Goal: Task Accomplishment & Management: Use online tool/utility

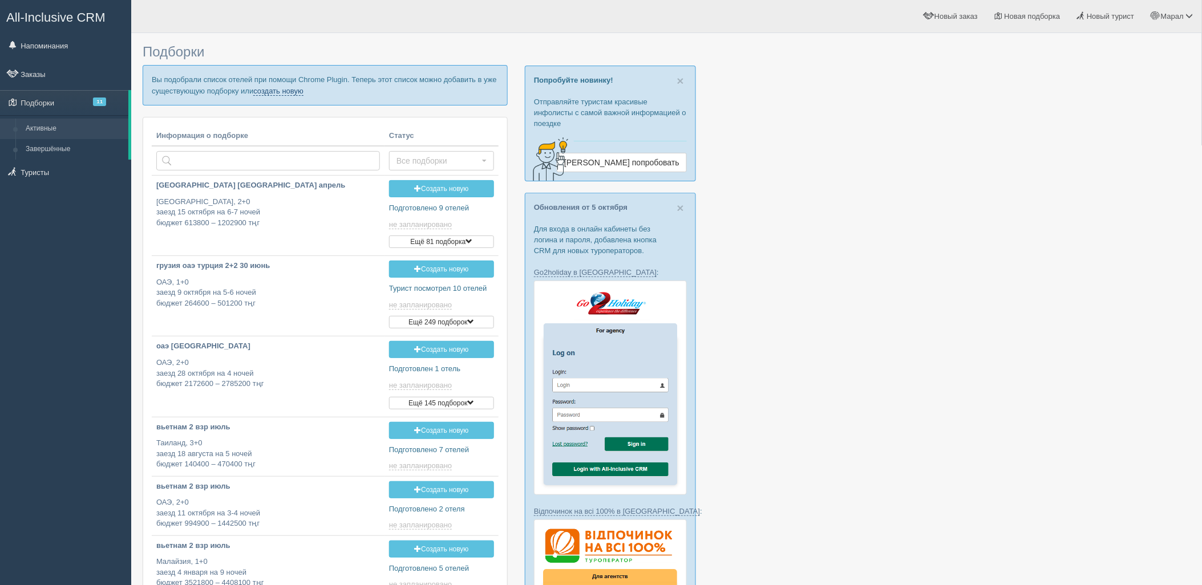
click at [276, 92] on link "создать новую" at bounding box center [278, 91] width 50 height 9
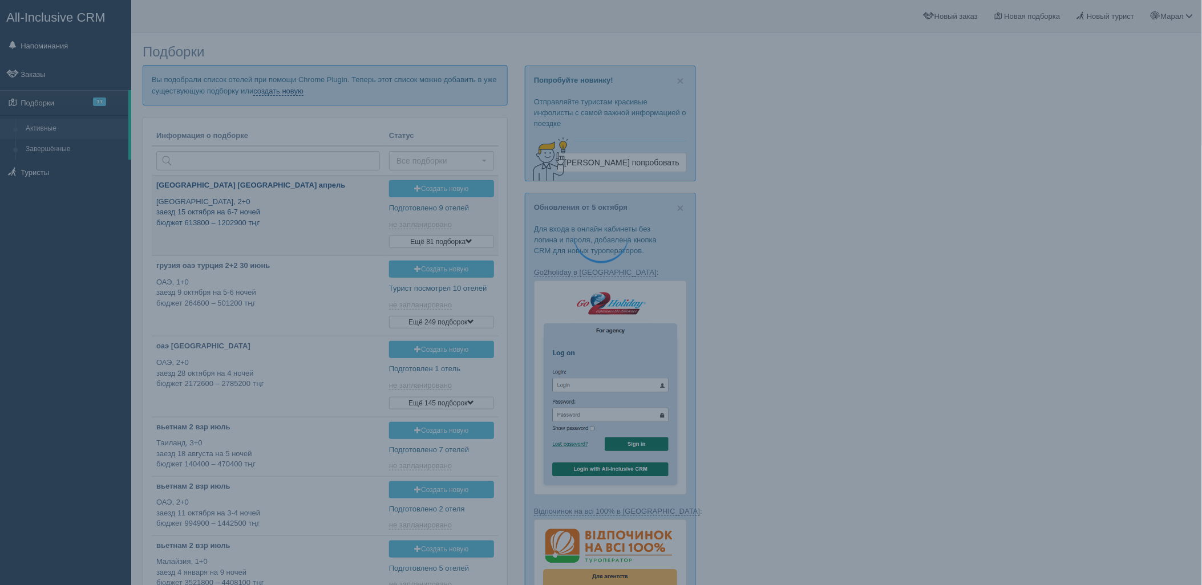
type input "2025-10-08 12:35"
type input "2025-10-08 12:30"
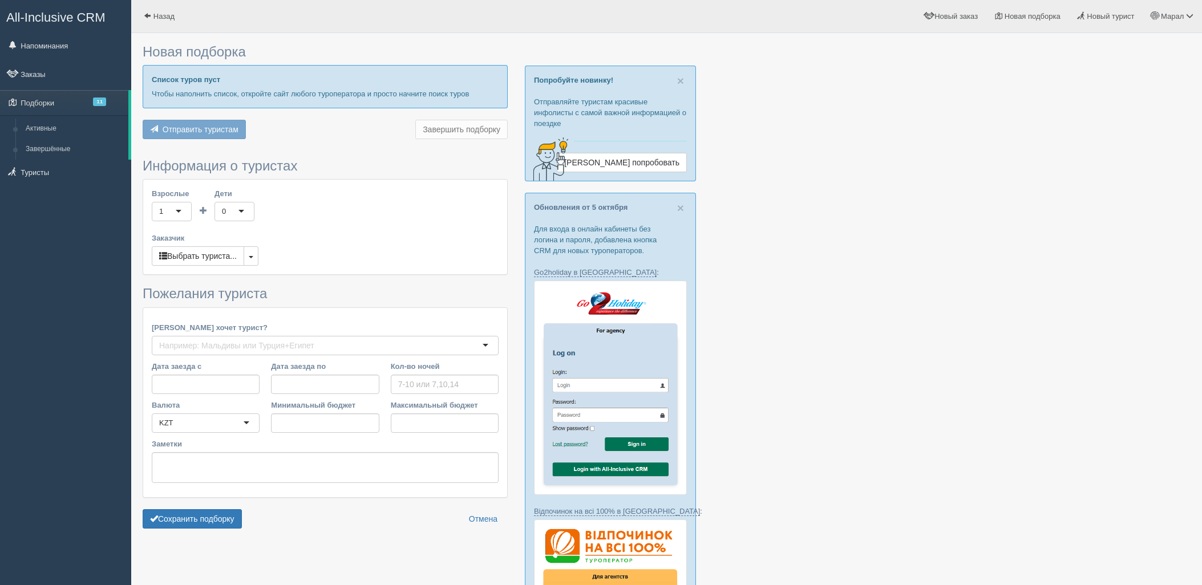
type input "7"
type input "1238700"
type input "1771000"
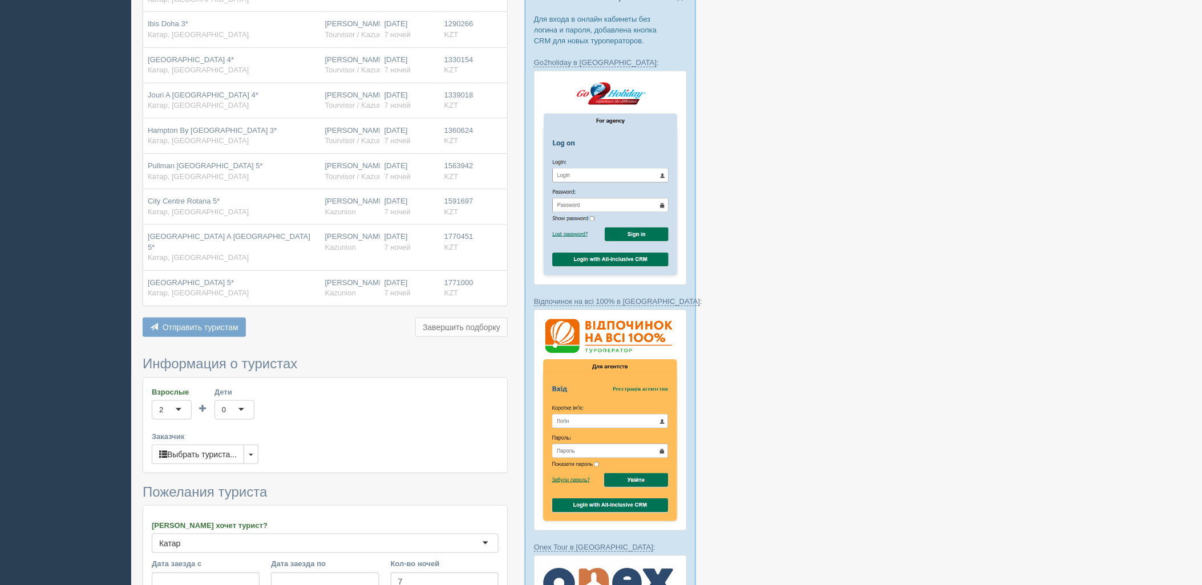
scroll to position [380, 0]
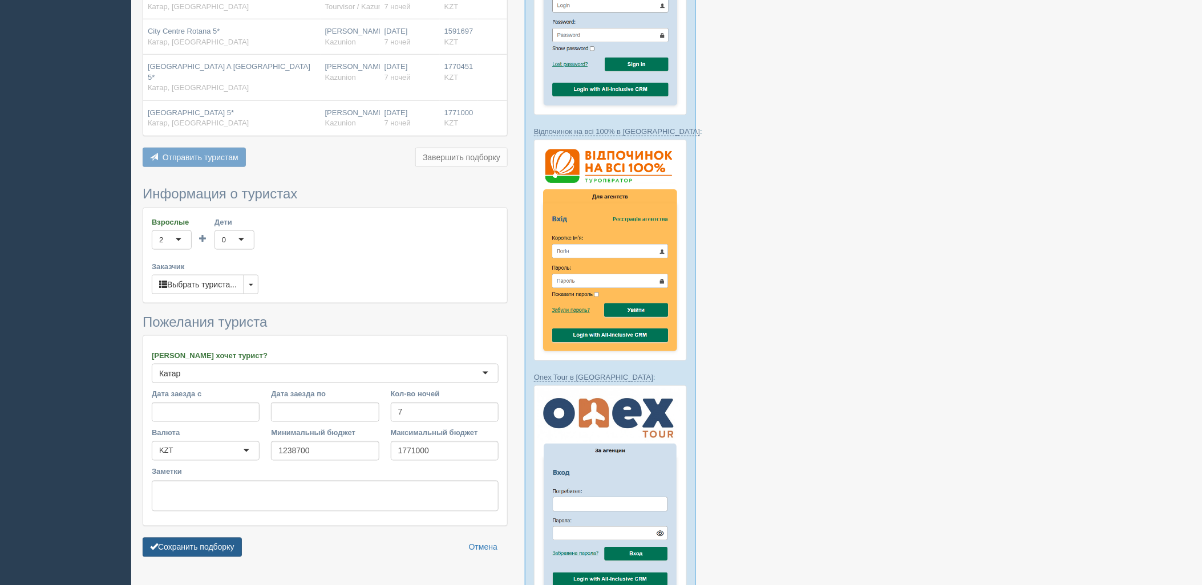
click at [212, 538] on button "Сохранить подборку" at bounding box center [192, 547] width 99 height 19
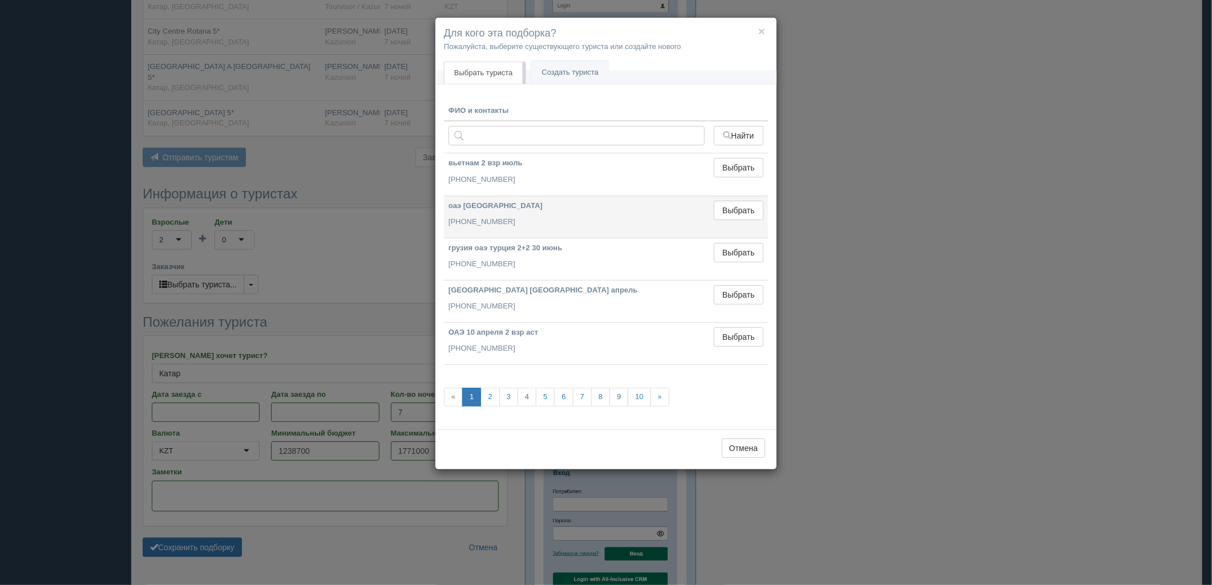
click at [743, 221] on td "Выбрать Выбран" at bounding box center [738, 217] width 59 height 42
click at [736, 214] on button "Выбрать" at bounding box center [739, 210] width 50 height 19
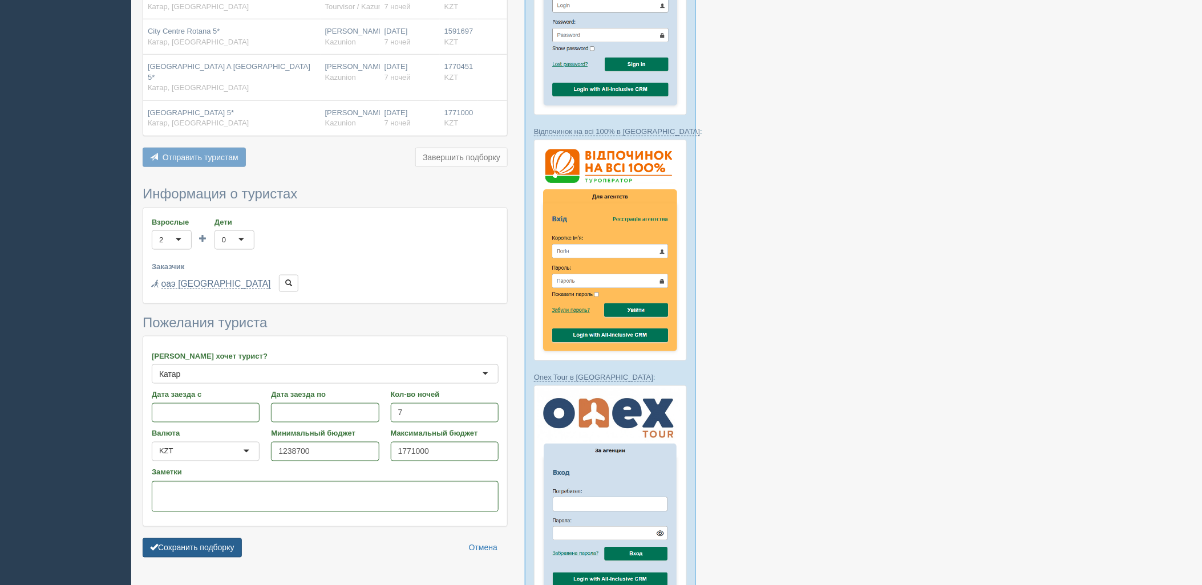
click at [202, 538] on button "Сохранить подборку" at bounding box center [192, 547] width 99 height 19
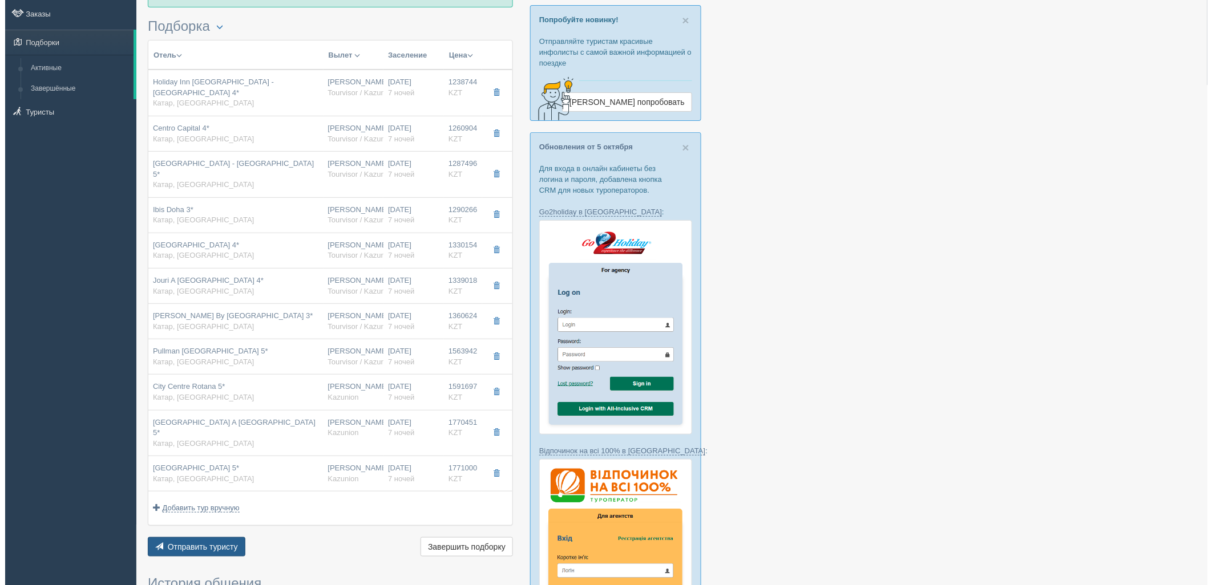
scroll to position [63, 0]
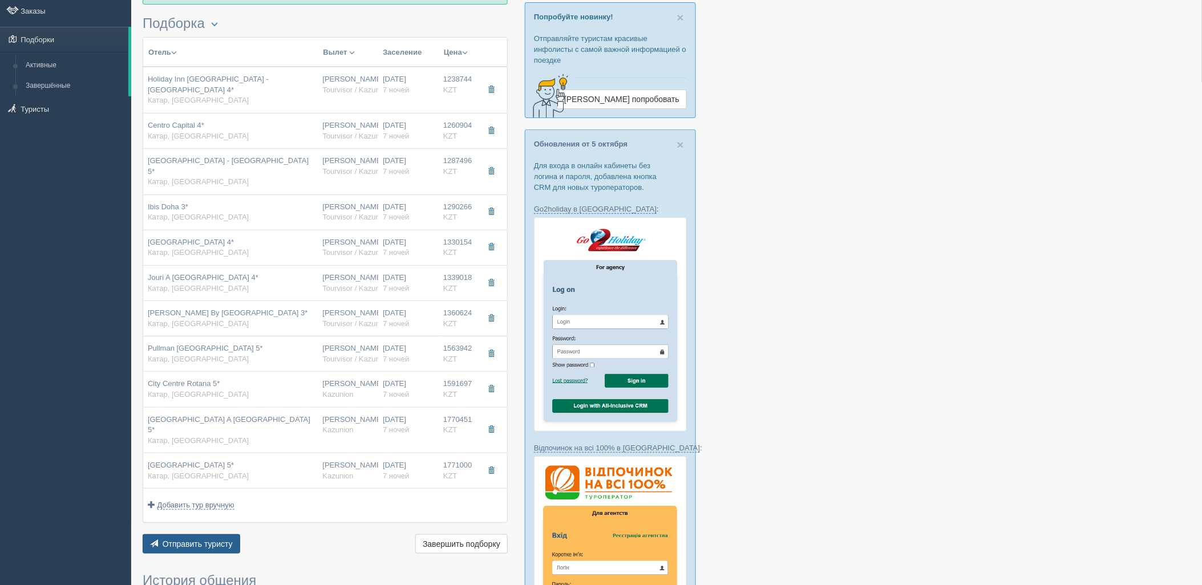
click at [213, 540] on span "Отправить туристу" at bounding box center [198, 544] width 70 height 9
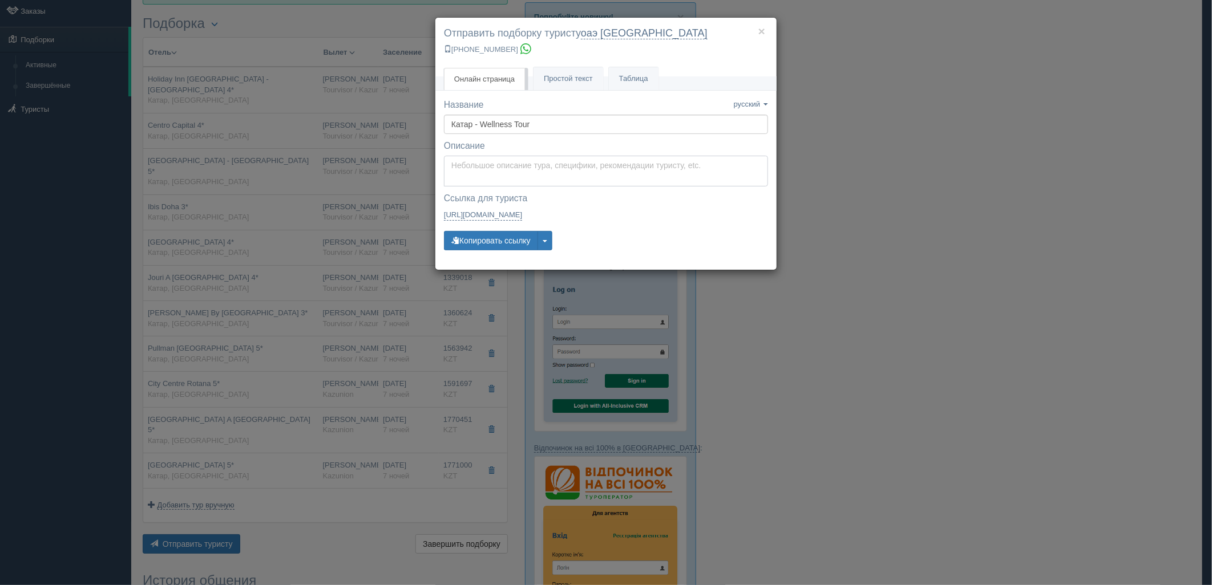
type textarea "Здравствуйте! Ниже представлены варианты туров для Вас. Для просмотра описания …"
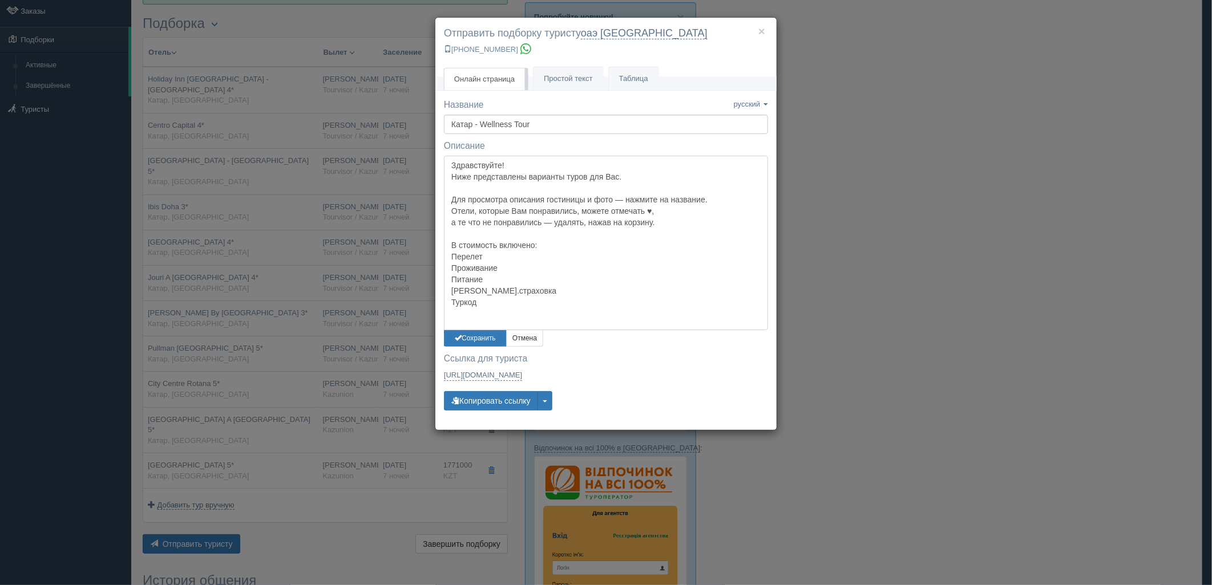
click at [523, 164] on textarea "Здравствуйте! Ниже представлены варианты туров для Вас. Для просмотра описания …" at bounding box center [606, 243] width 324 height 175
click at [473, 332] on button "Сохранить" at bounding box center [475, 338] width 63 height 17
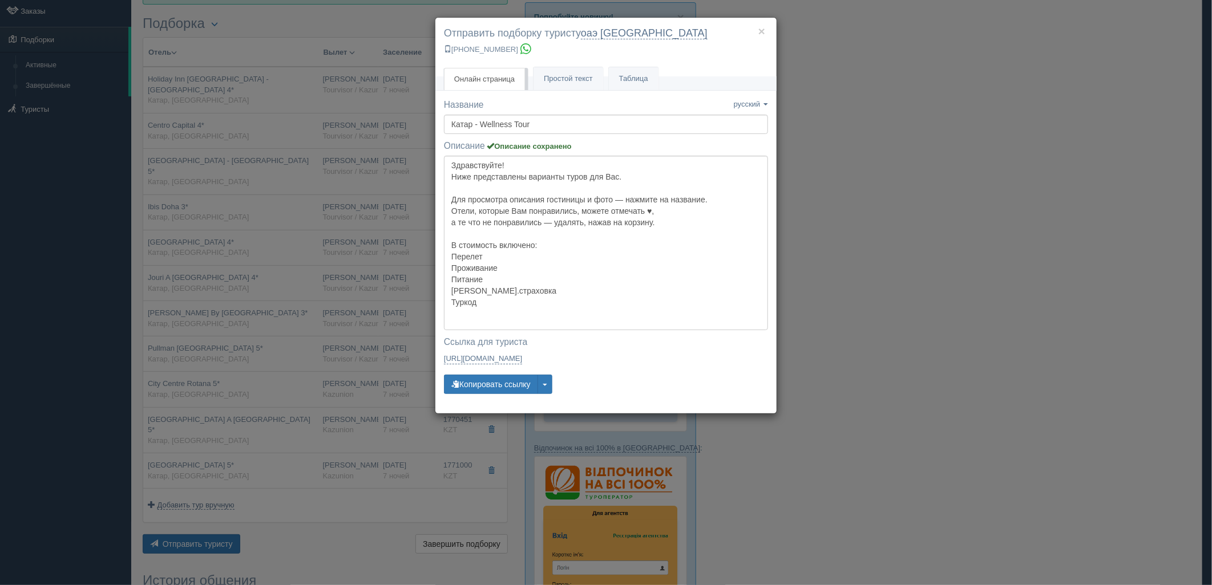
drag, startPoint x: 866, startPoint y: 307, endPoint x: 411, endPoint y: 338, distance: 455.7
click at [864, 307] on div "× Отправить подборку туристу оаэ шымкент +7 778 536 9439 Онлайн страница Онлайн…" at bounding box center [606, 292] width 1212 height 585
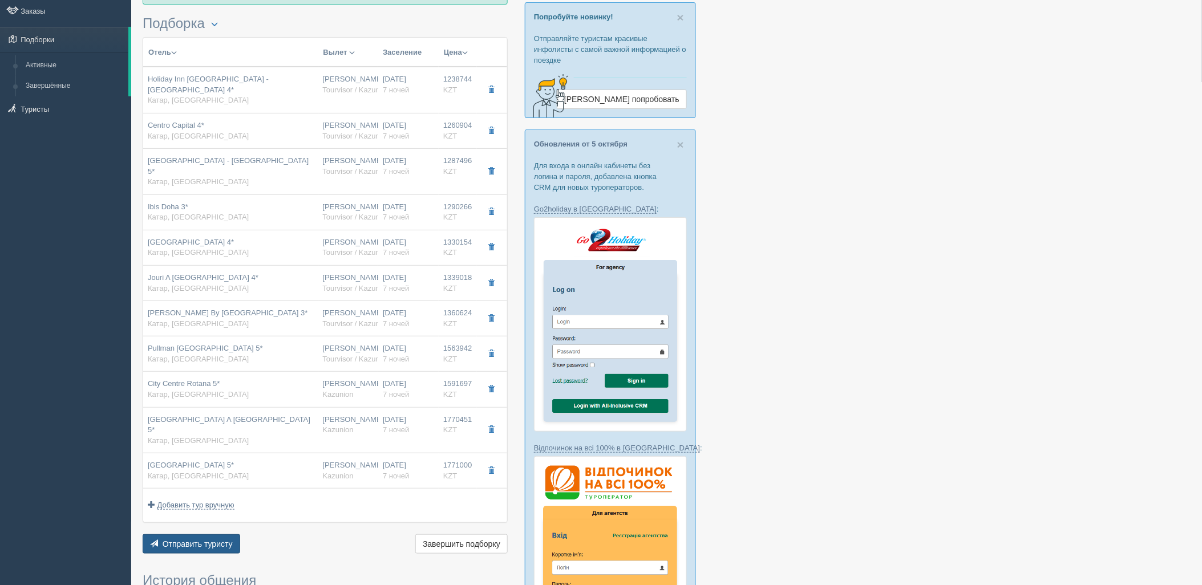
click at [196, 540] on span "Отправить туристу" at bounding box center [198, 544] width 70 height 9
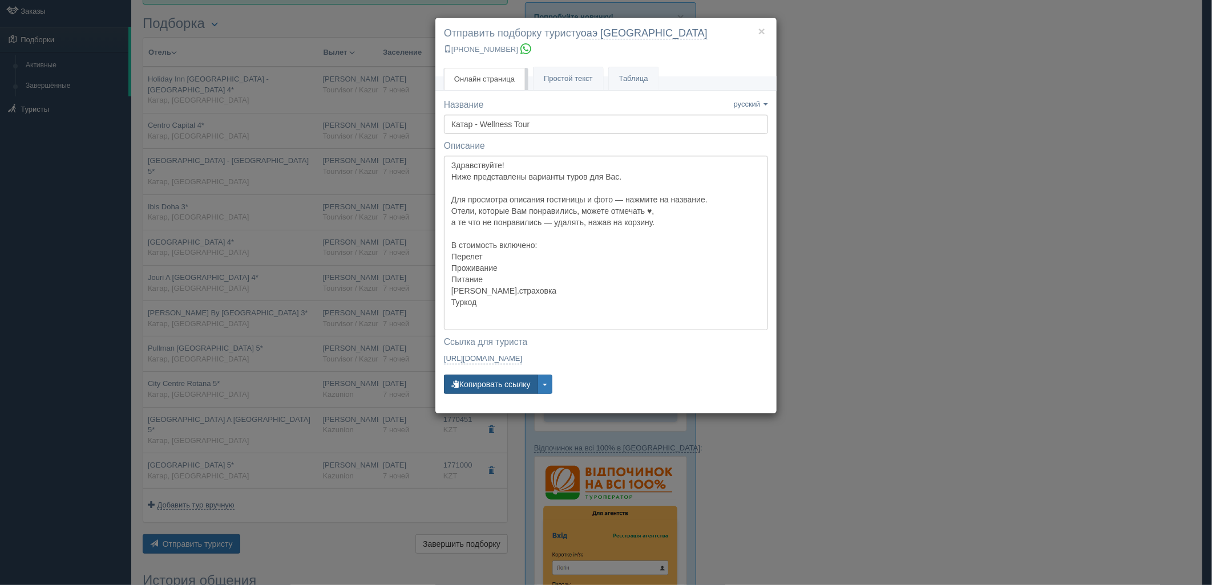
click at [491, 386] on button "Копировать ссылку" at bounding box center [491, 384] width 94 height 19
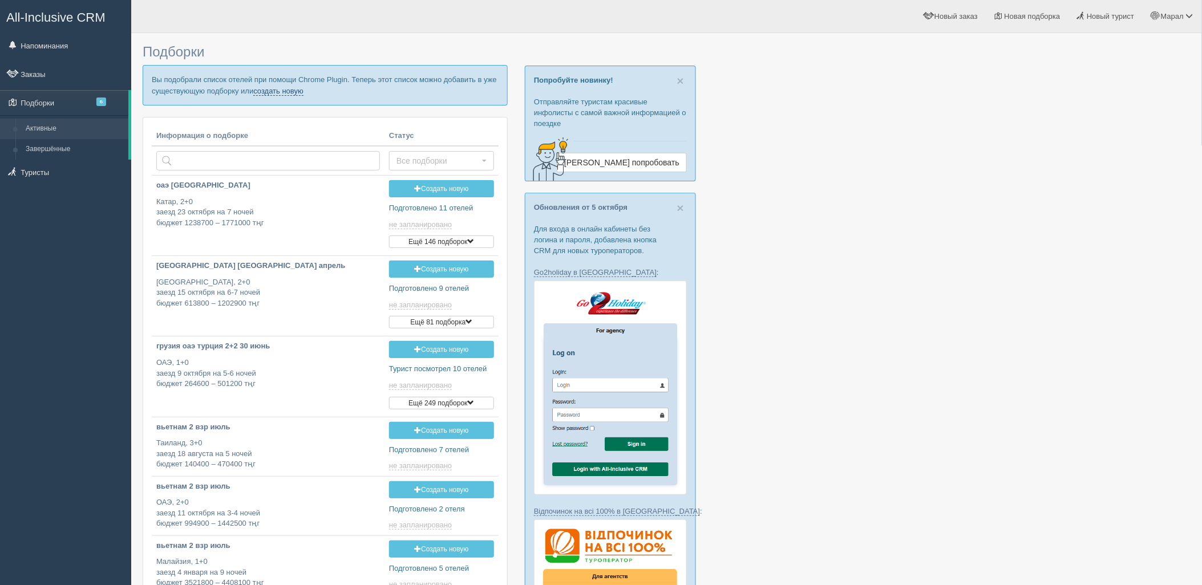
drag, startPoint x: 294, startPoint y: 90, endPoint x: 295, endPoint y: 102, distance: 12.0
click at [294, 90] on link "создать новую" at bounding box center [278, 91] width 50 height 9
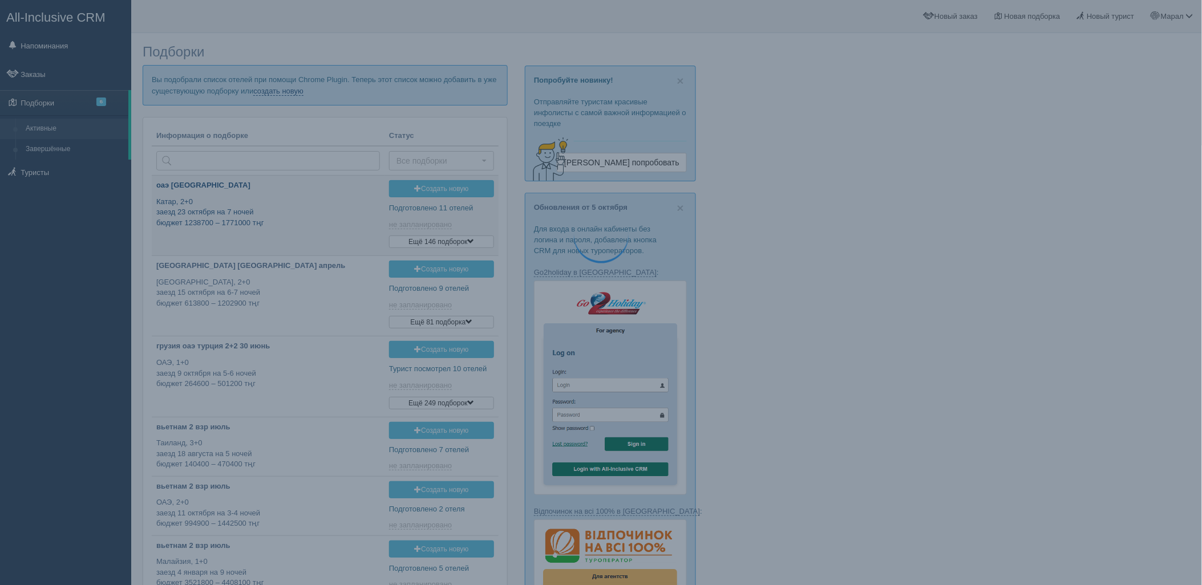
type input "[DATE] 13:20"
type input "2025-10-08 12:35"
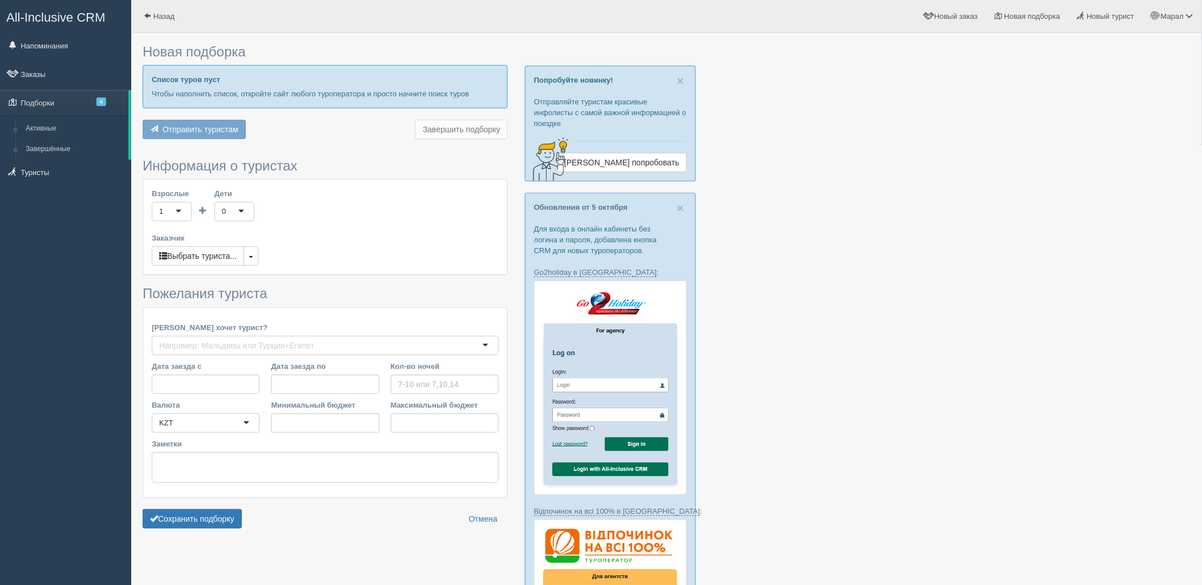
type input "7"
type input "1684000"
type input "2898000"
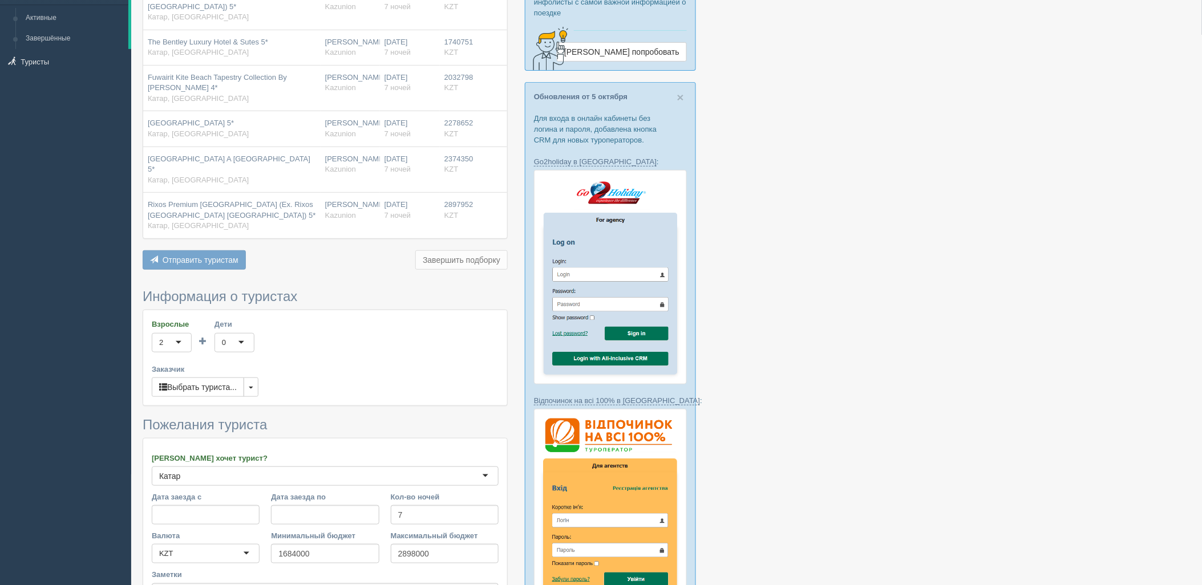
scroll to position [253, 0]
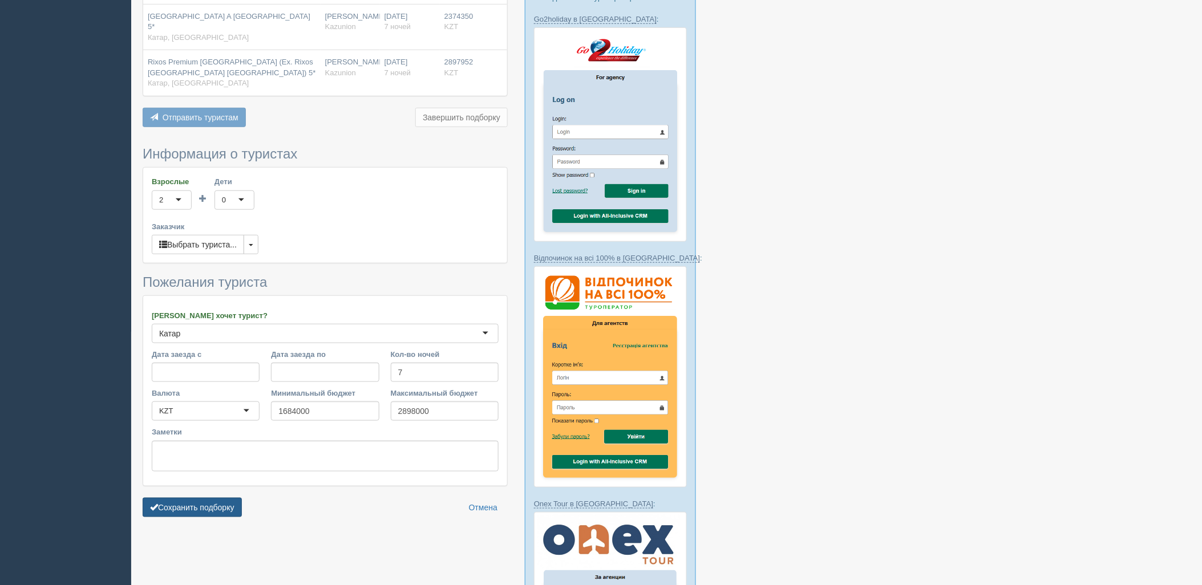
click at [186, 498] on button "Сохранить подборку" at bounding box center [192, 507] width 99 height 19
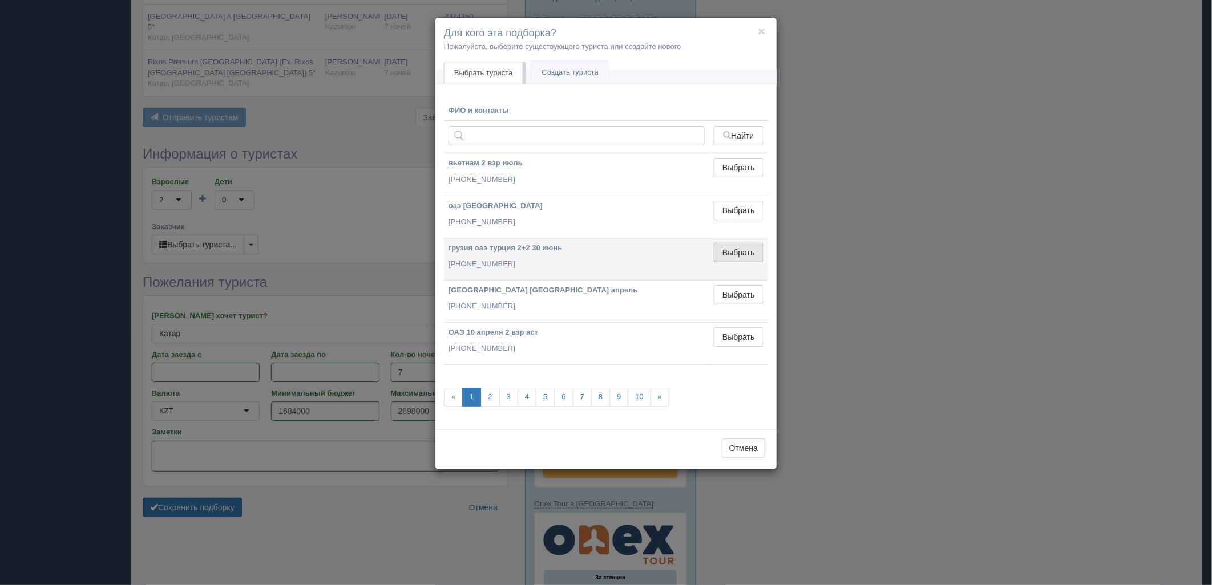
click at [727, 249] on button "Выбрать" at bounding box center [739, 252] width 50 height 19
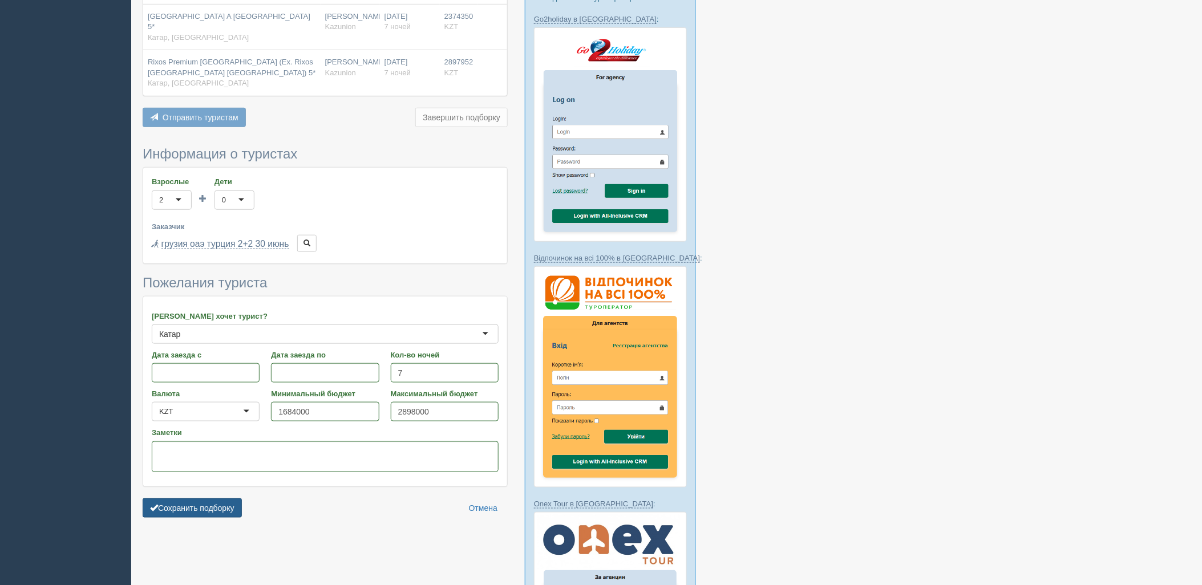
click at [219, 499] on button "Сохранить подборку" at bounding box center [192, 508] width 99 height 19
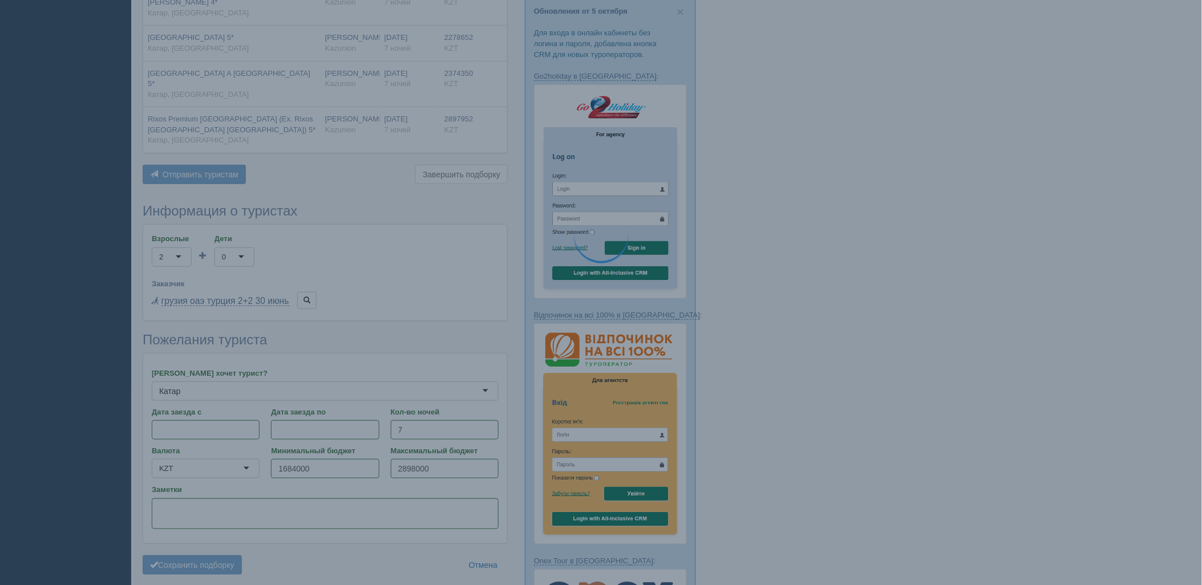
scroll to position [63, 0]
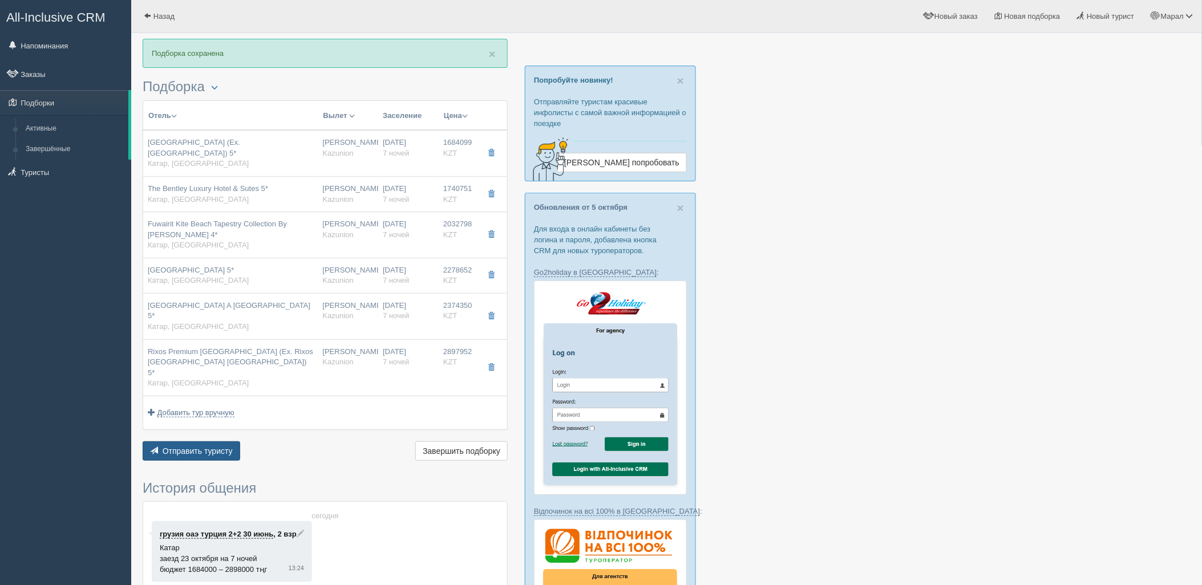
click at [184, 447] on span "Отправить туристу" at bounding box center [198, 451] width 70 height 9
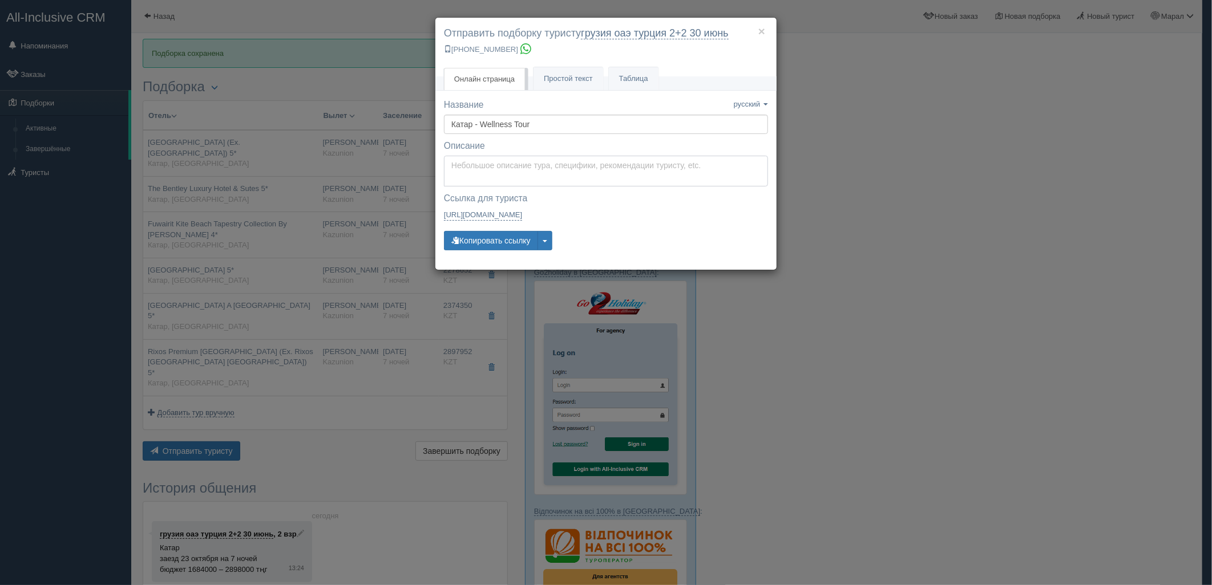
type textarea "Здравствуйте! Ниже представлены варианты туров для Вас. Для просмотра описания …"
click at [506, 172] on textarea "Здравствуйте! Ниже представлены варианты туров для Вас. Для просмотра описания …" at bounding box center [606, 171] width 324 height 31
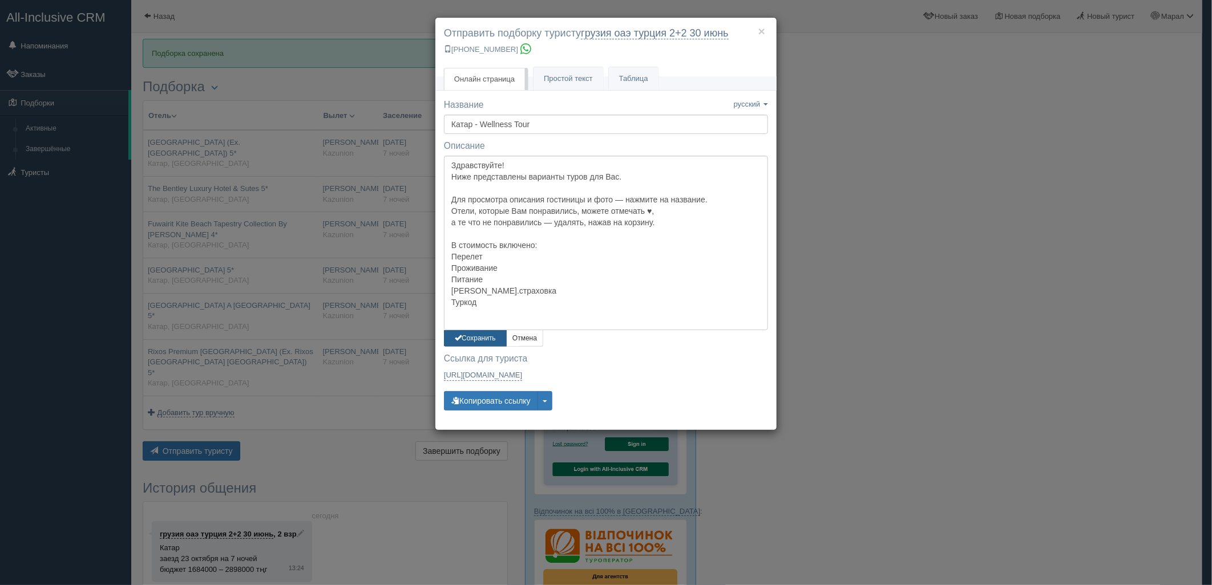
click at [467, 337] on button "Сохранить" at bounding box center [475, 338] width 63 height 17
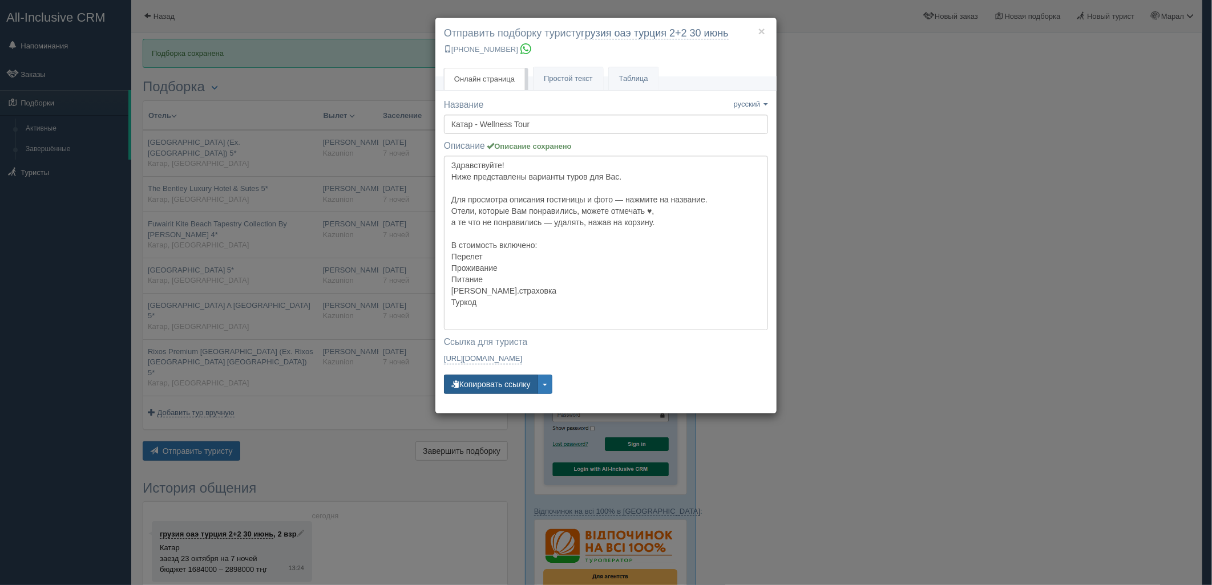
click at [483, 377] on button "Копировать ссылку" at bounding box center [491, 384] width 94 height 19
